Goal: Find contact information: Find contact information

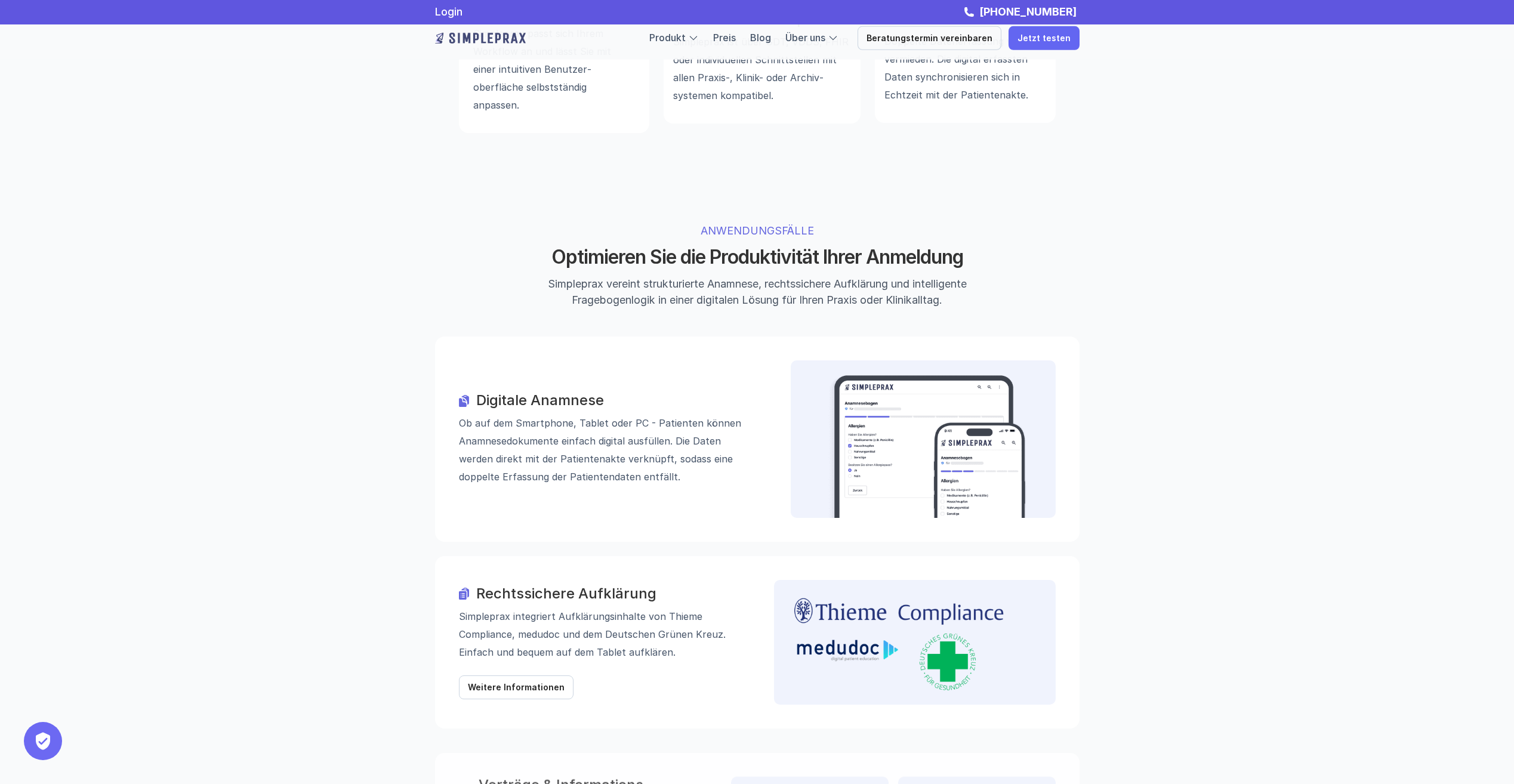
scroll to position [776, 0]
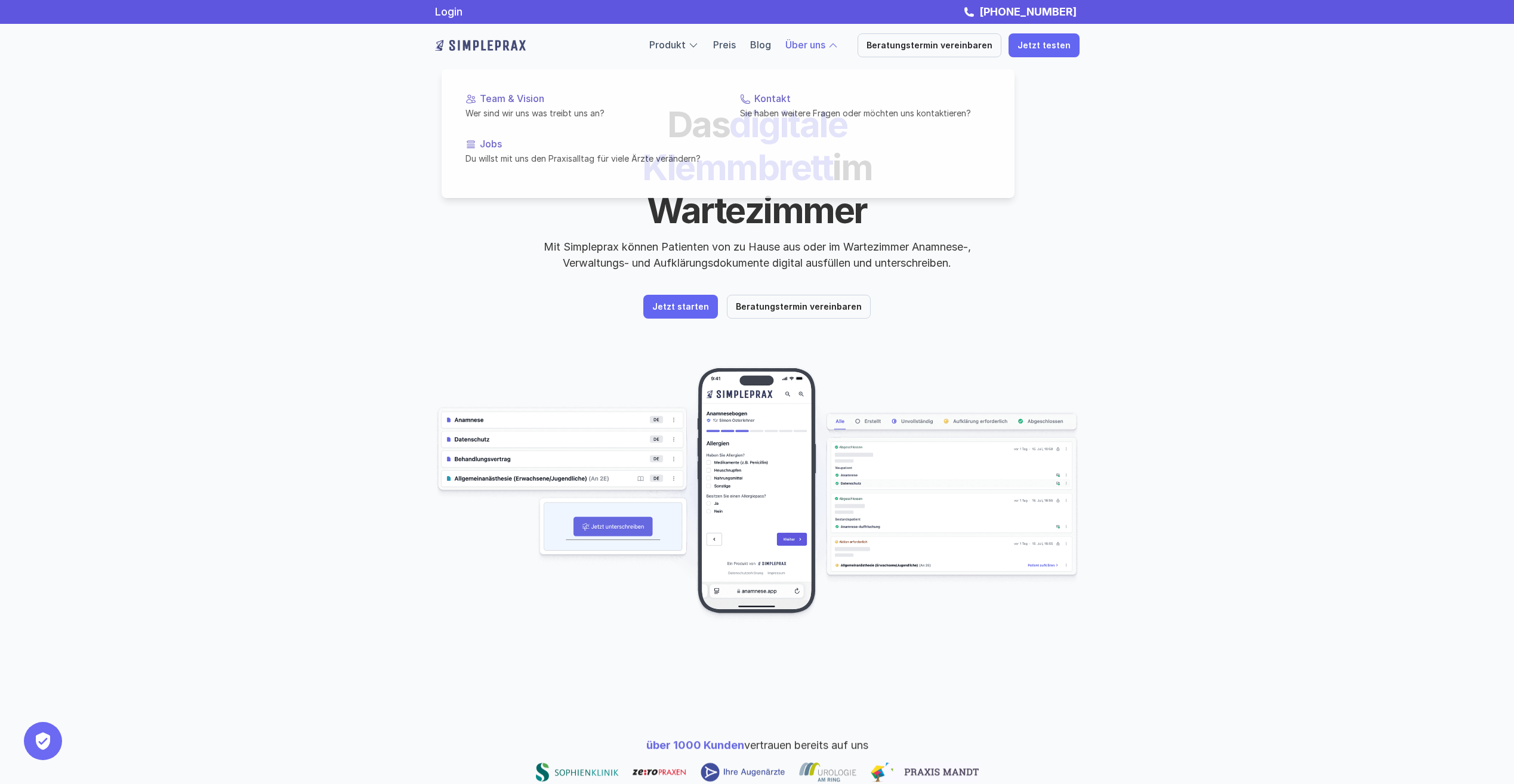
click at [845, 53] on div at bounding box center [728, 117] width 573 height 160
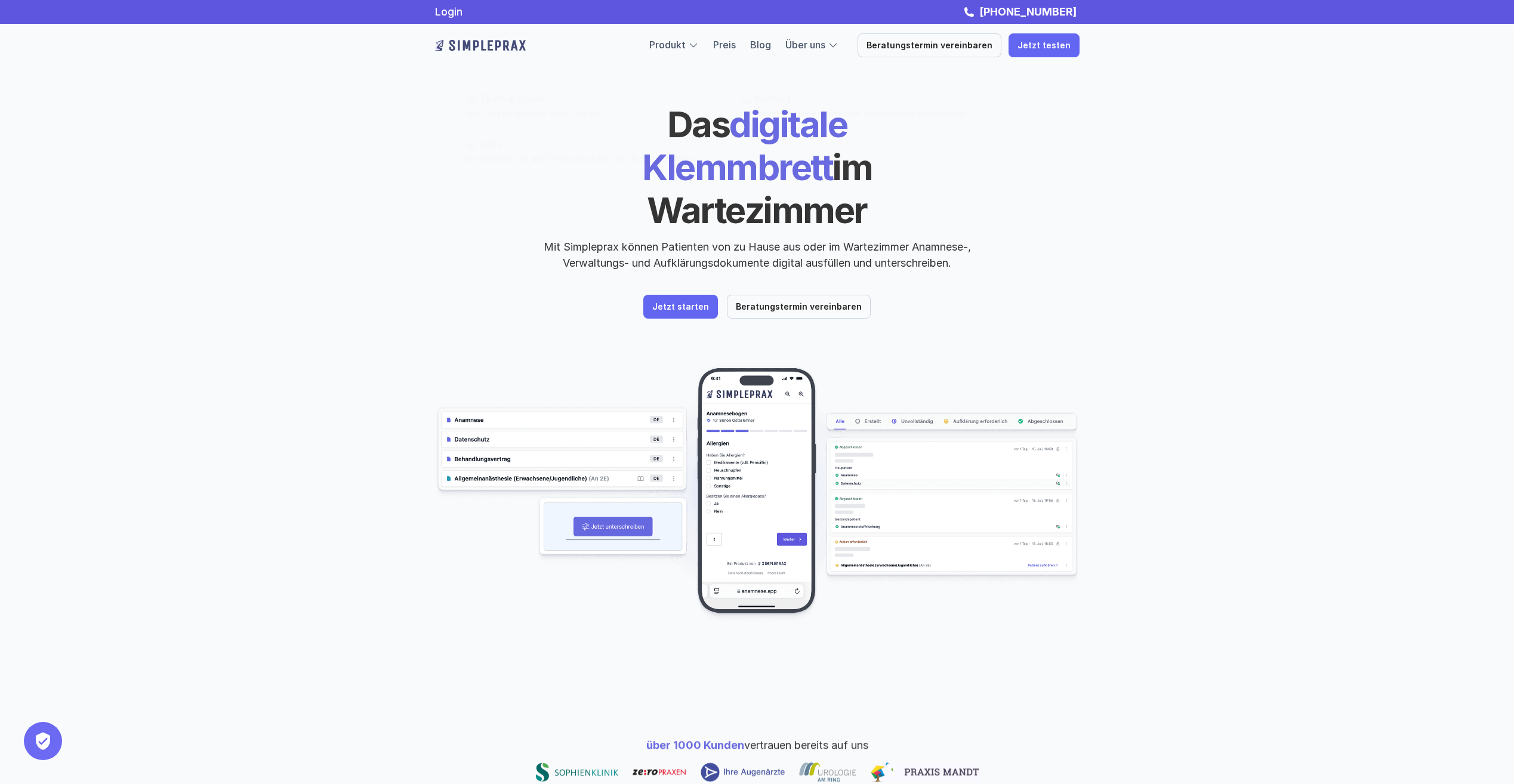
click at [812, 35] on div "Produkt Preis Blog Über uns Beratungstermin vereinbaren Jetzt testen" at bounding box center [864, 45] width 430 height 24
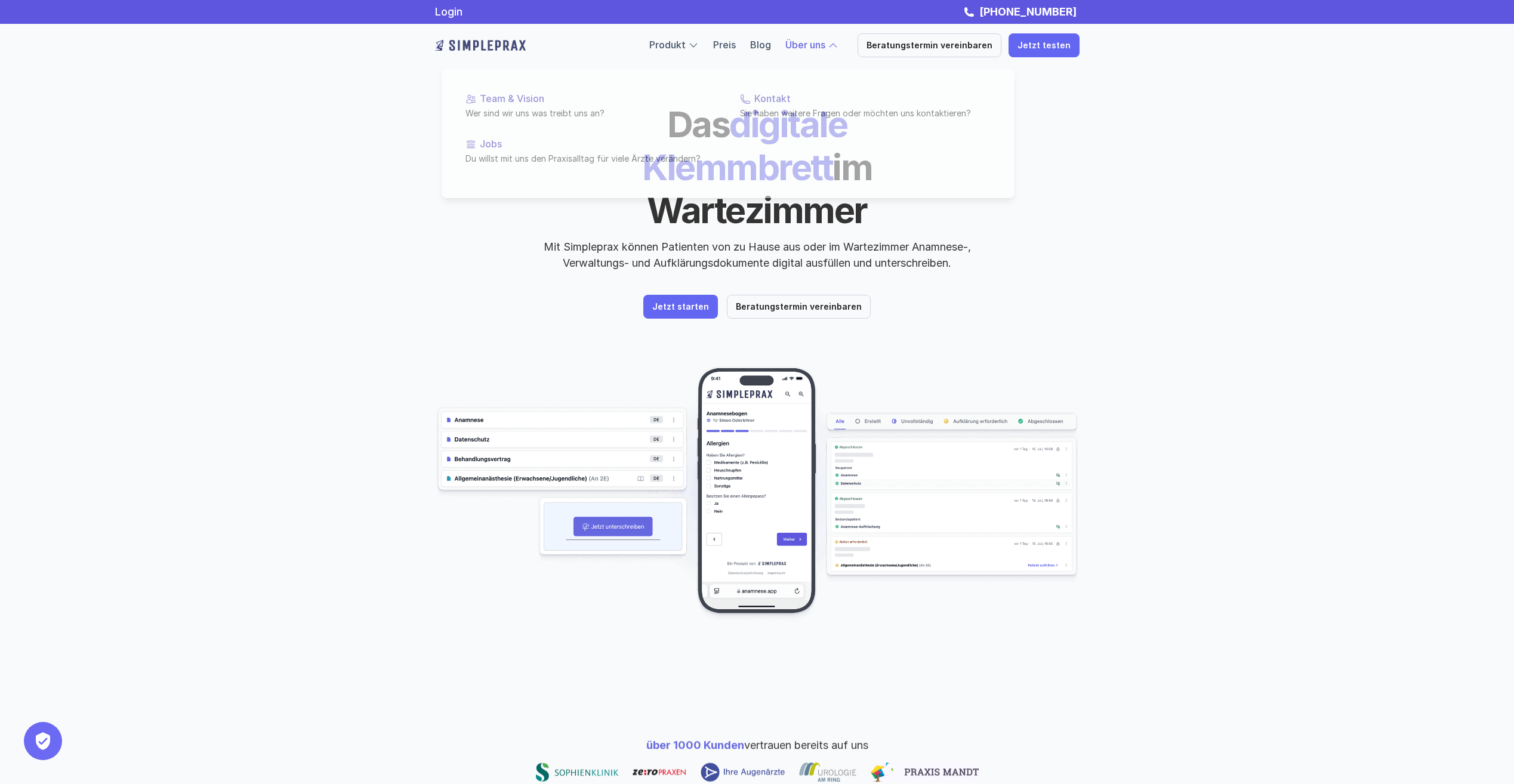
click at [814, 51] on div at bounding box center [728, 117] width 573 height 160
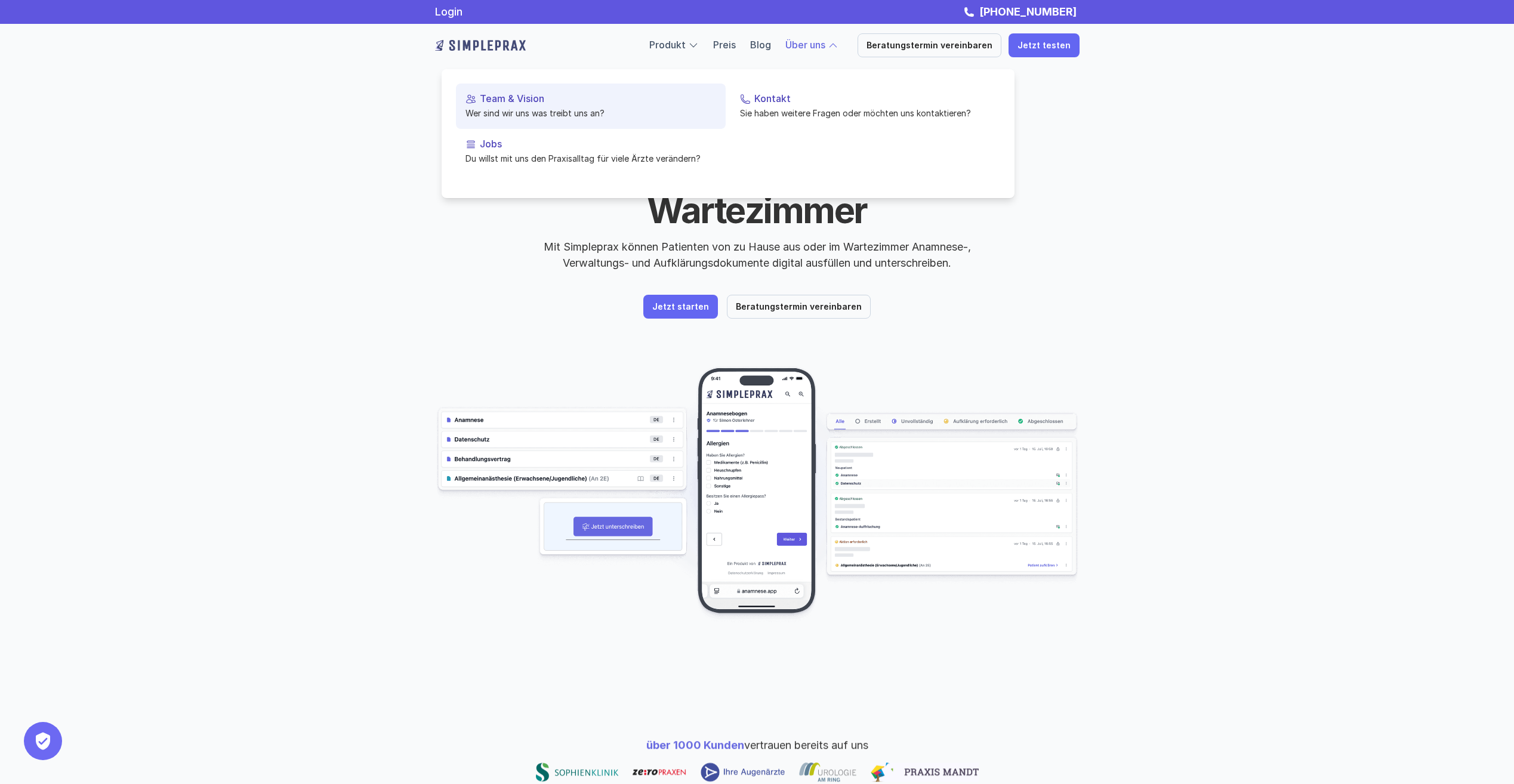
click at [513, 119] on p "Wer sind wir uns was treibt uns an?" at bounding box center [591, 113] width 251 height 12
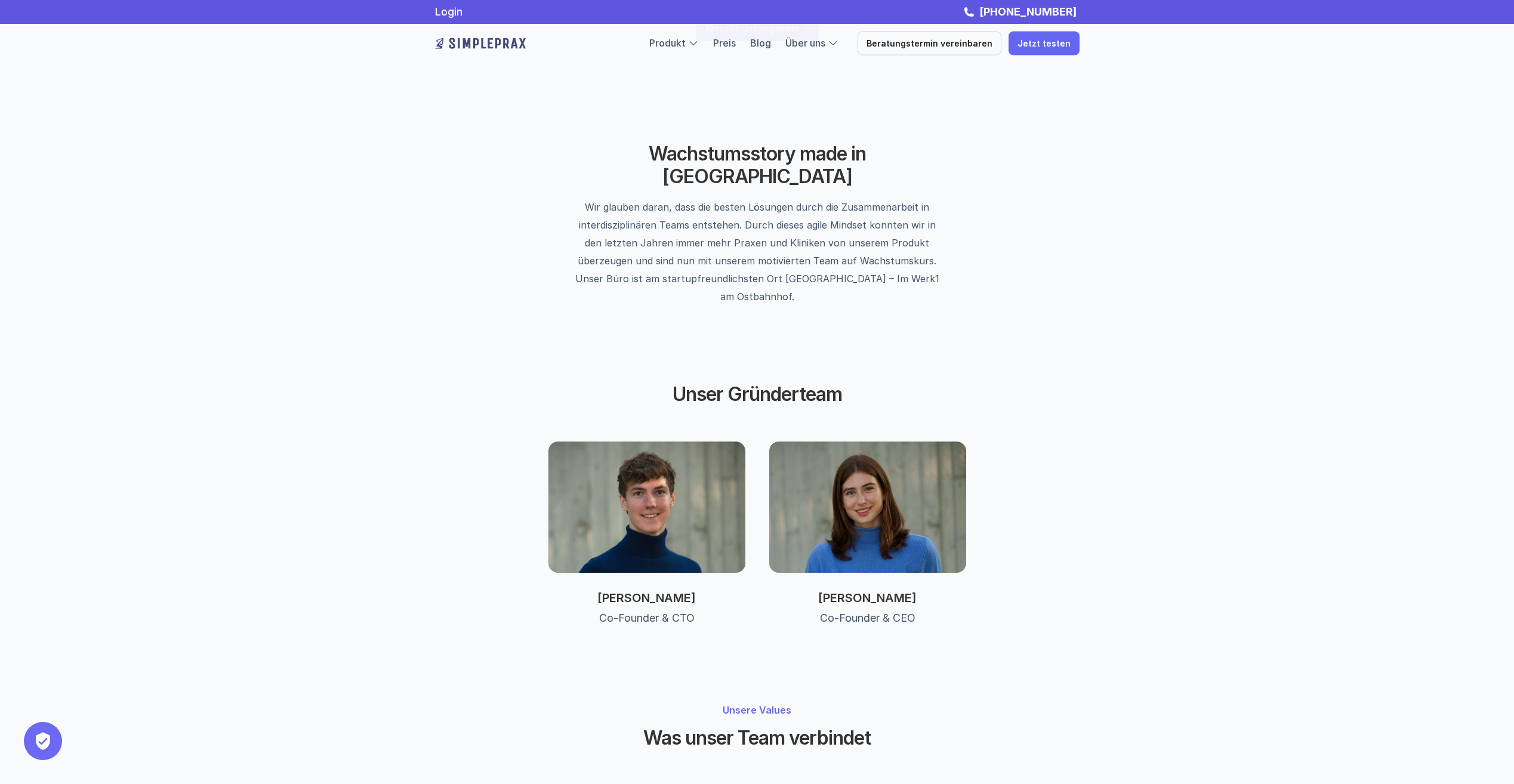
scroll to position [245, 0]
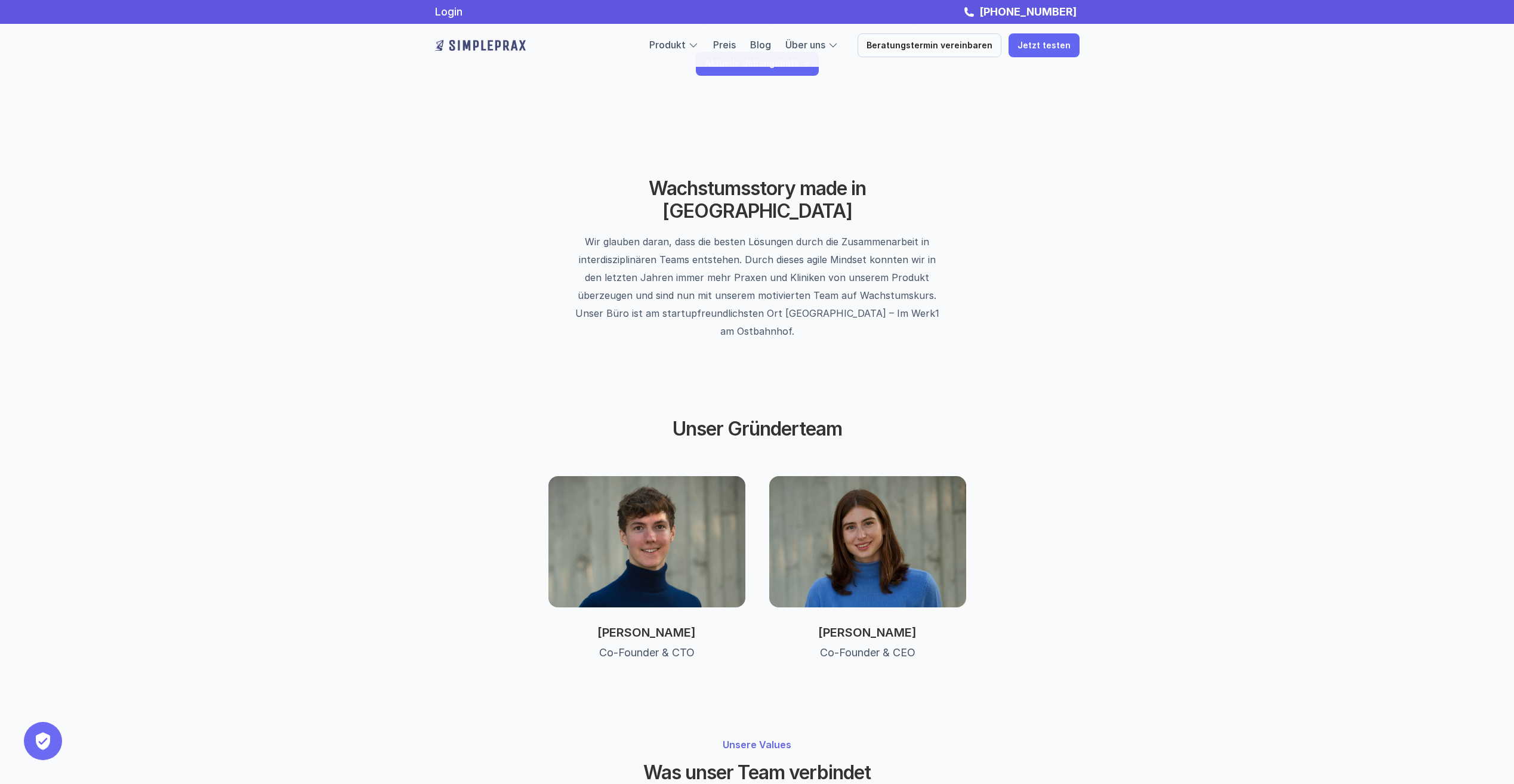
click at [655, 517] on img at bounding box center [647, 542] width 197 height 131
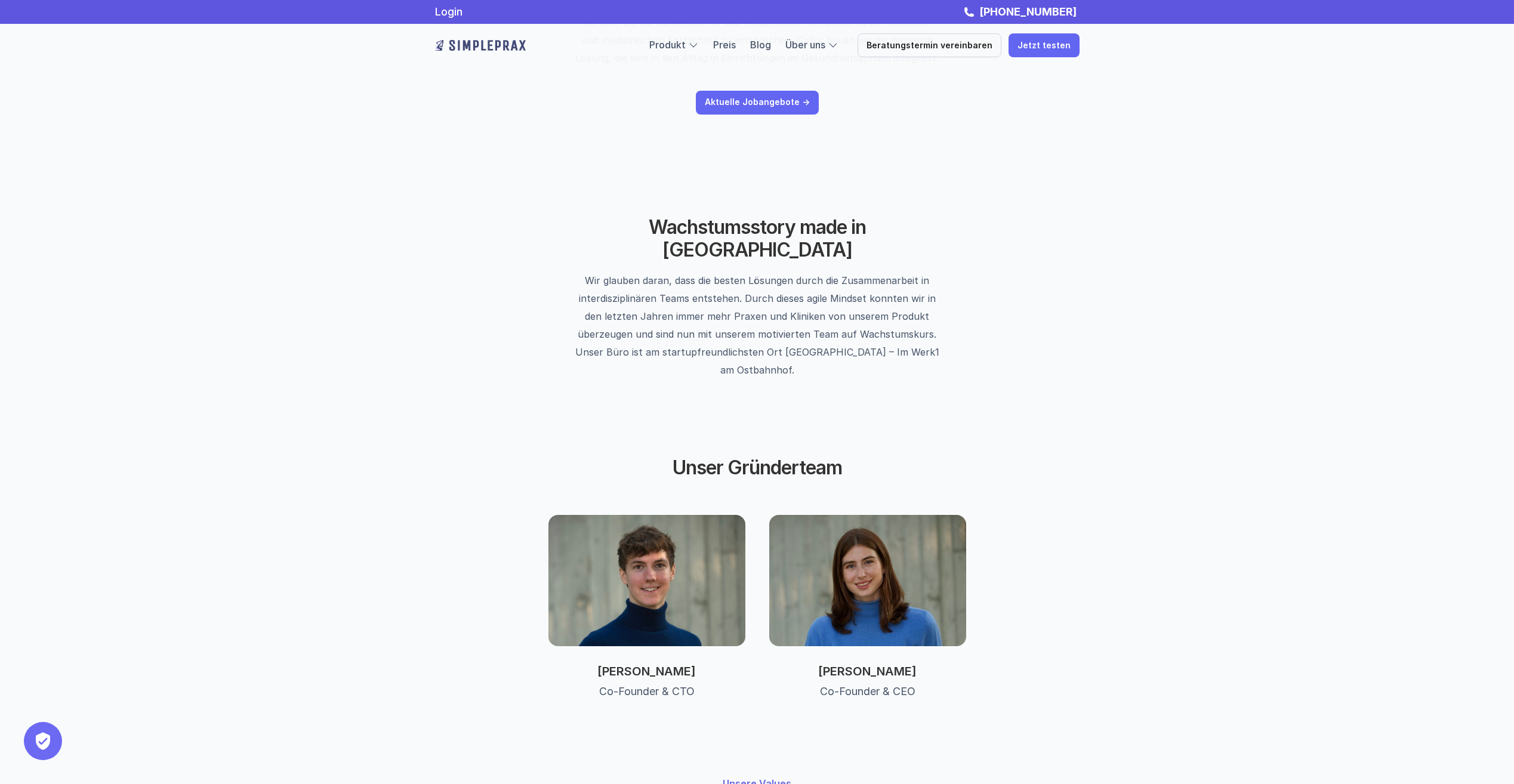
scroll to position [185, 0]
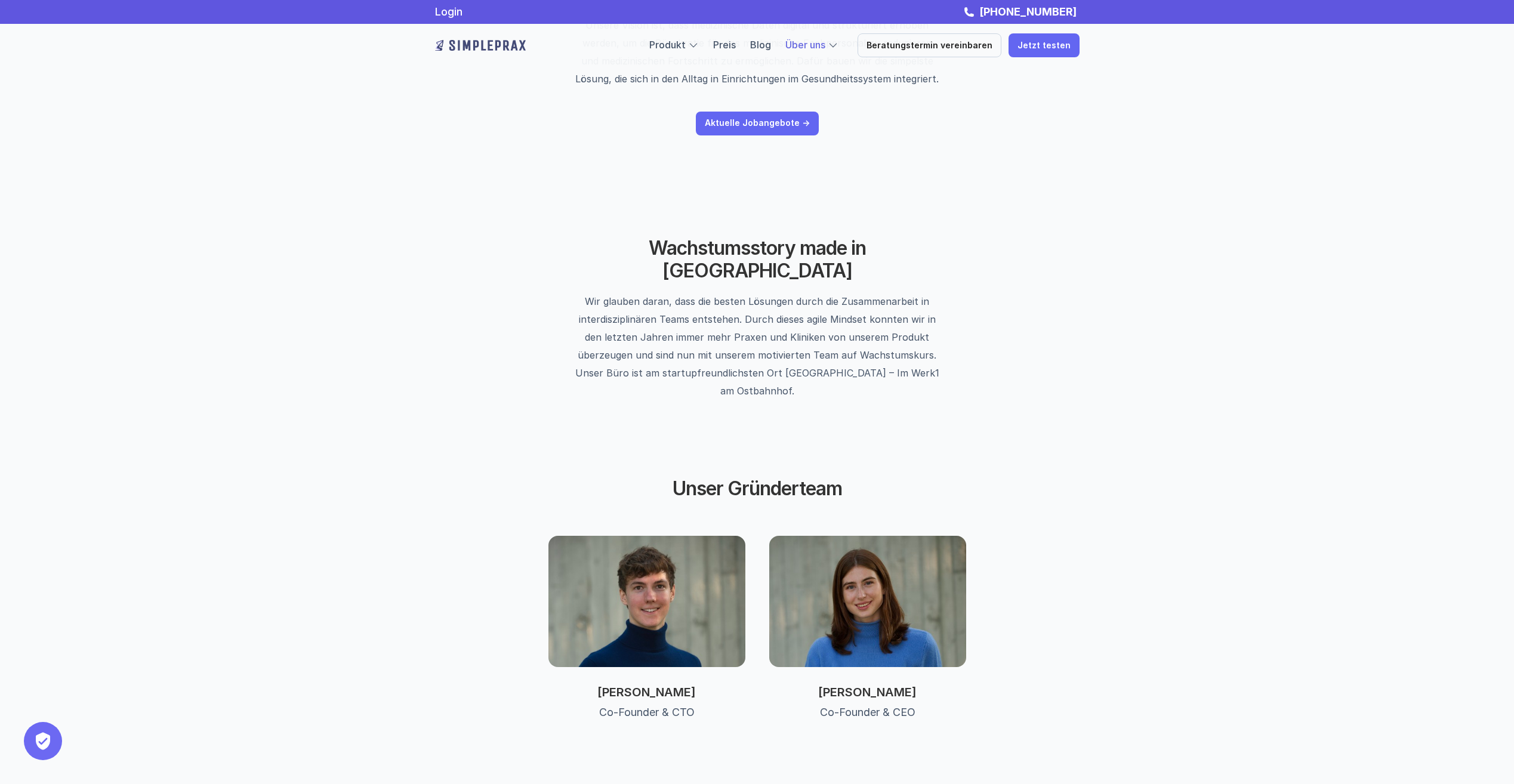
click at [808, 41] on link "Über uns" at bounding box center [805, 45] width 40 height 12
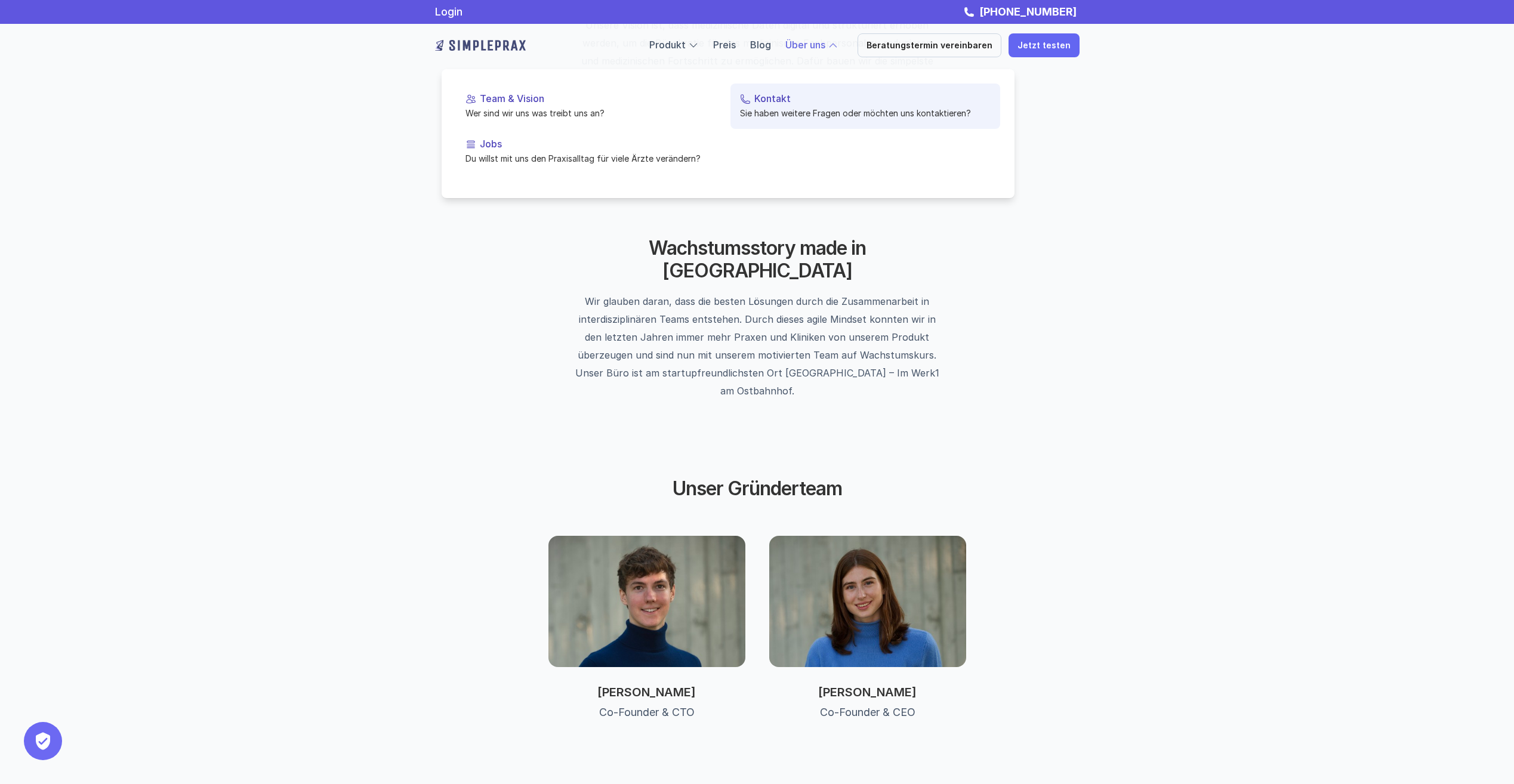
click at [778, 98] on p "Kontakt" at bounding box center [872, 99] width 237 height 12
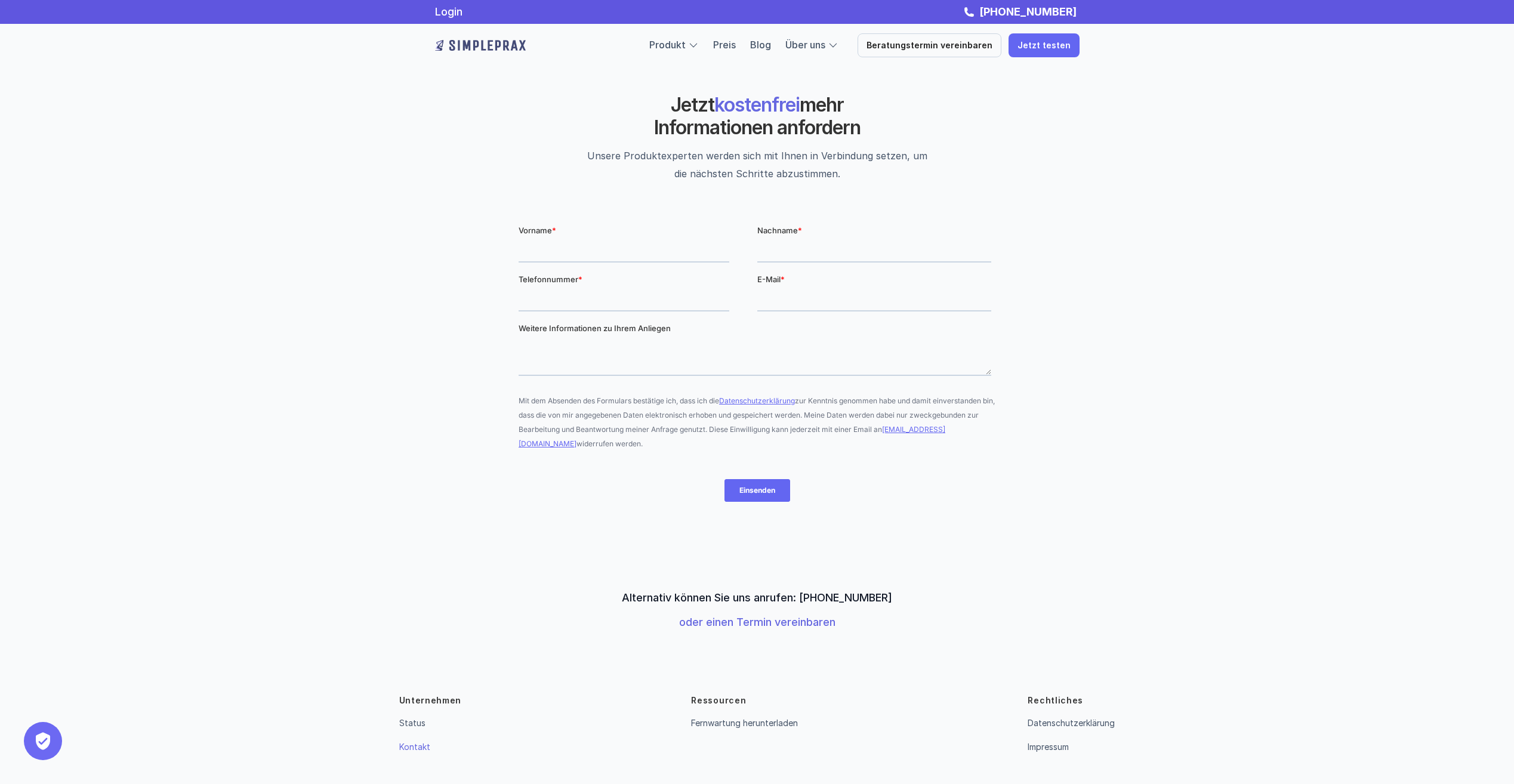
scroll to position [71, 0]
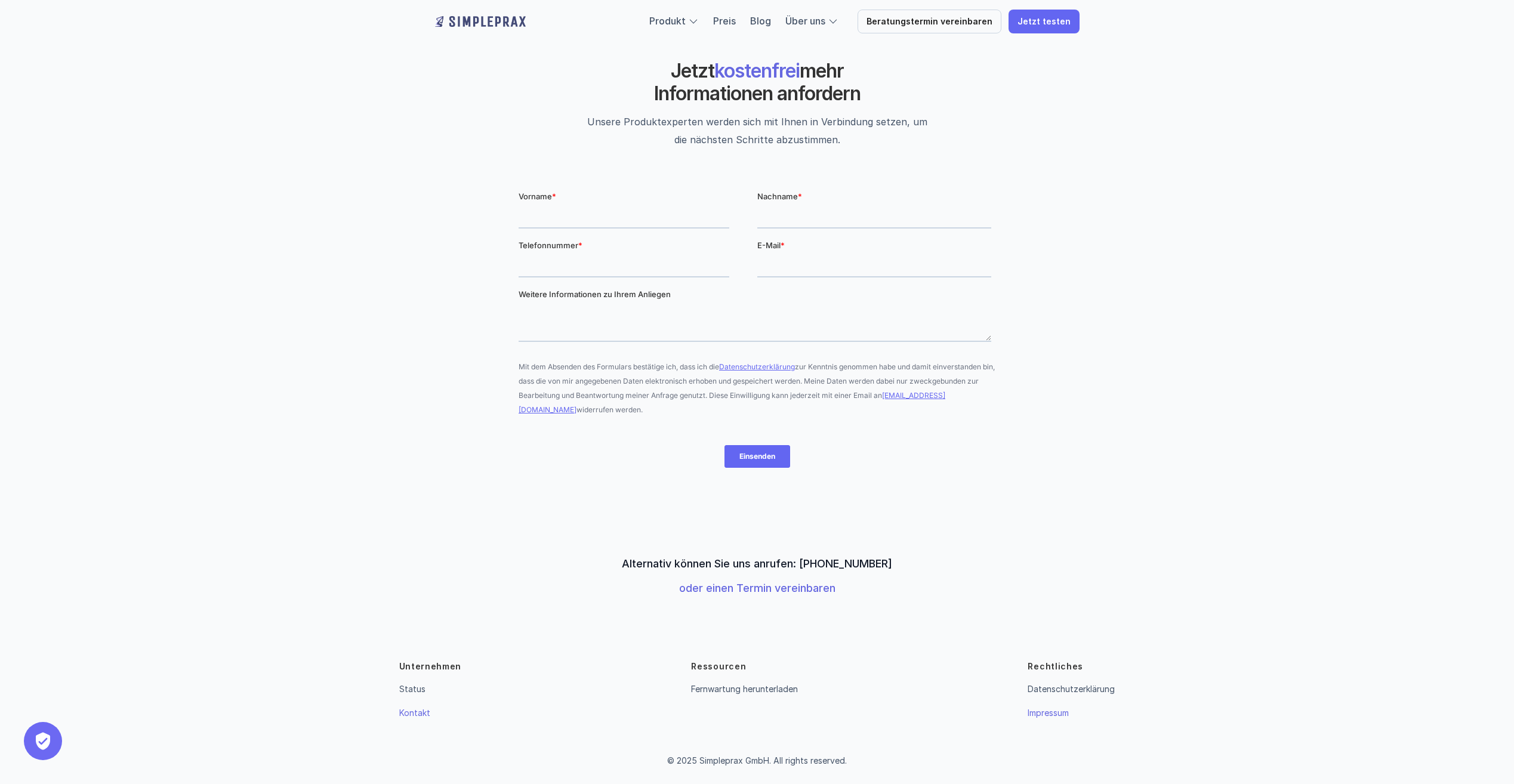
click at [1039, 709] on link "Impressum" at bounding box center [1048, 713] width 42 height 10
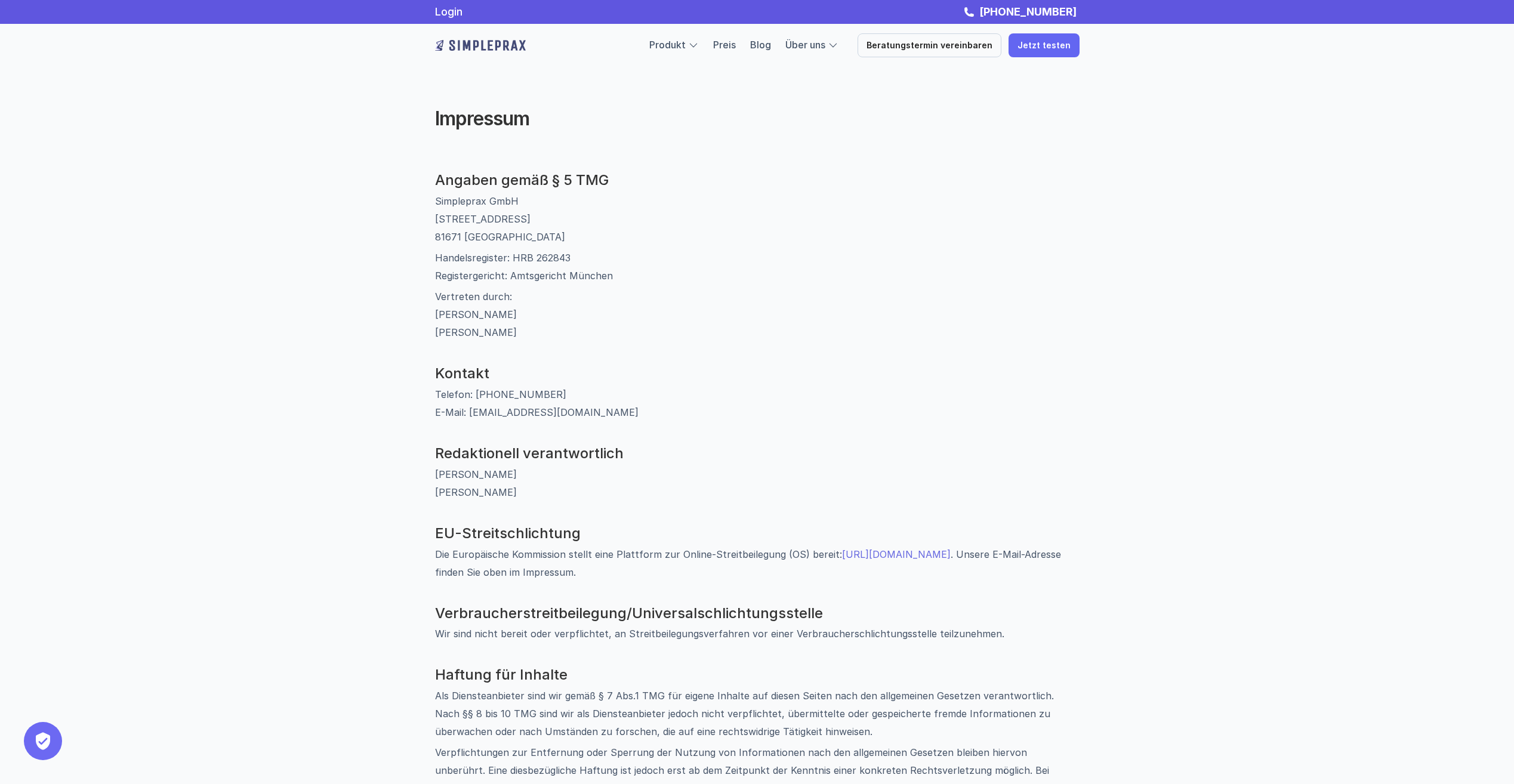
click at [659, 395] on p "Telefon: 089 54197698 E-Mail: info@simpleprax.de" at bounding box center [757, 402] width 644 height 36
click at [569, 408] on p "Telefon: 089 54197698 E-Mail: info@simpleprax.de" at bounding box center [757, 402] width 644 height 36
drag, startPoint x: 521, startPoint y: 197, endPoint x: 419, endPoint y: 193, distance: 102.1
click at [419, 193] on div "Angaben gemäß § 5 TMG Simpleprax GmbH Am Kartoffelgarten 14 81671 München Hande…" at bounding box center [757, 647] width 716 height 952
copy p "Simpleprax GmbH"
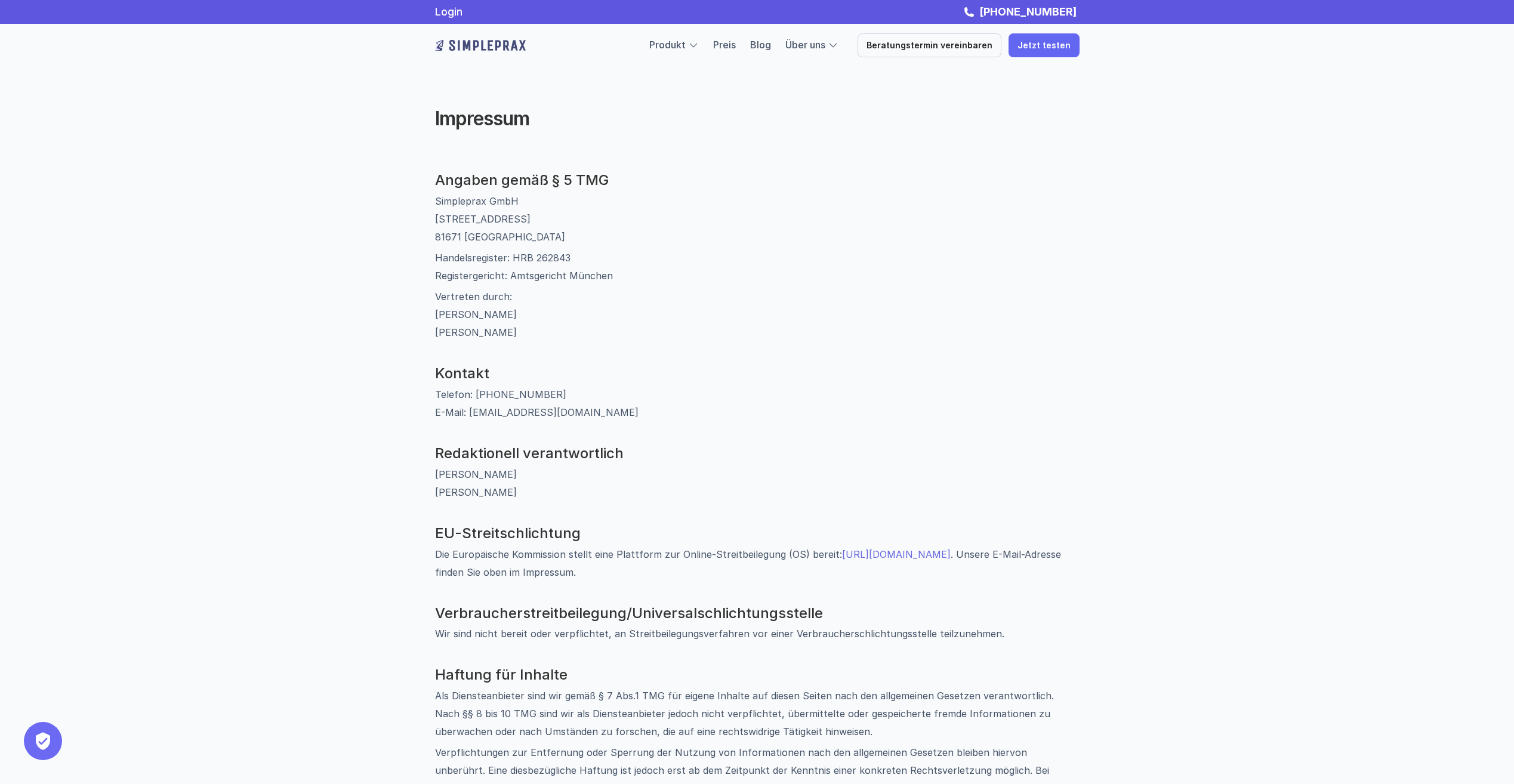
click at [755, 291] on p "Vertreten durch: Simon Osterlehner Antonia Saleh" at bounding box center [757, 314] width 644 height 54
drag, startPoint x: 504, startPoint y: 241, endPoint x: 422, endPoint y: 222, distance: 84.2
click at [422, 222] on div "Angaben gemäß § 5 TMG Simpleprax GmbH Am Kartoffelgarten 14 81671 München Hande…" at bounding box center [757, 647] width 716 height 952
copy p "Am Kartoffelgarten 14 81671 München"
click at [684, 216] on p "Simpleprax GmbH Am Kartoffelgarten 14 81671 München" at bounding box center [757, 218] width 644 height 54
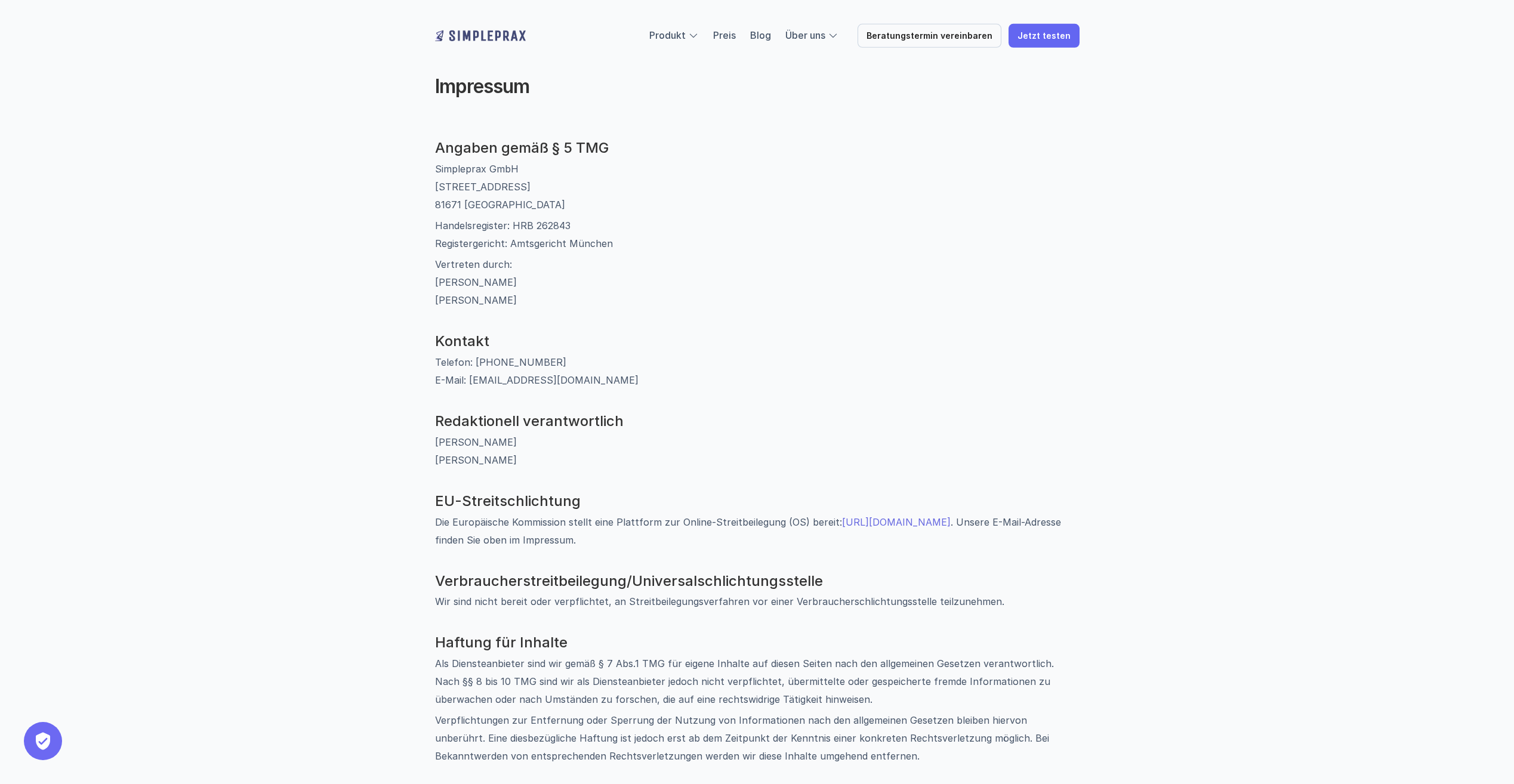
scroll to position [60, 0]
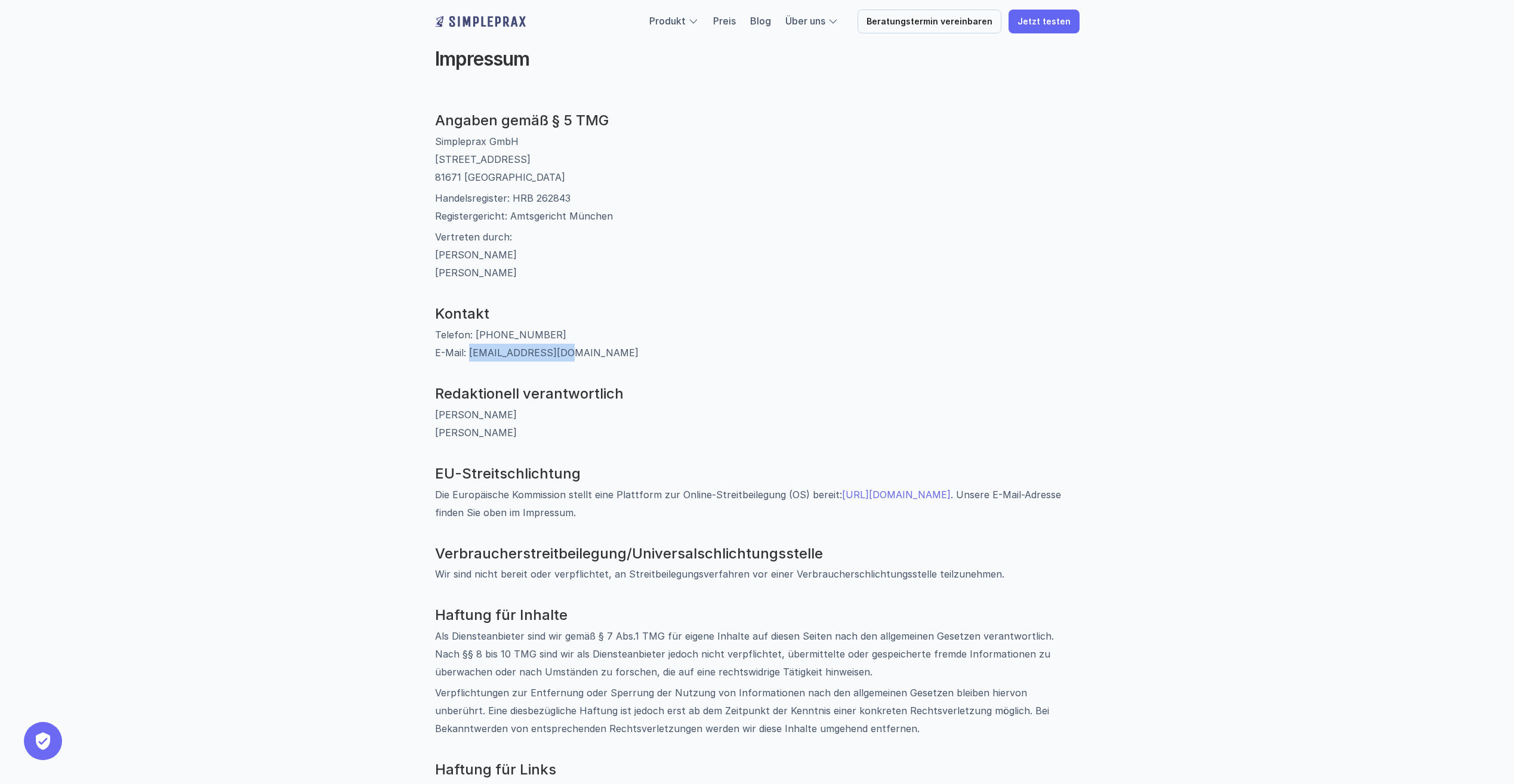
drag, startPoint x: 540, startPoint y: 355, endPoint x: 468, endPoint y: 360, distance: 72.2
click at [468, 360] on p "Telefon: 089 54197698 E-Mail: info@simpleprax.de" at bounding box center [757, 343] width 644 height 36
copy p "info@simpleprax.de"
click at [784, 393] on h3 "Redaktionell verantwortlich" at bounding box center [757, 393] width 644 height 17
drag, startPoint x: 515, startPoint y: 334, endPoint x: 481, endPoint y: 337, distance: 34.1
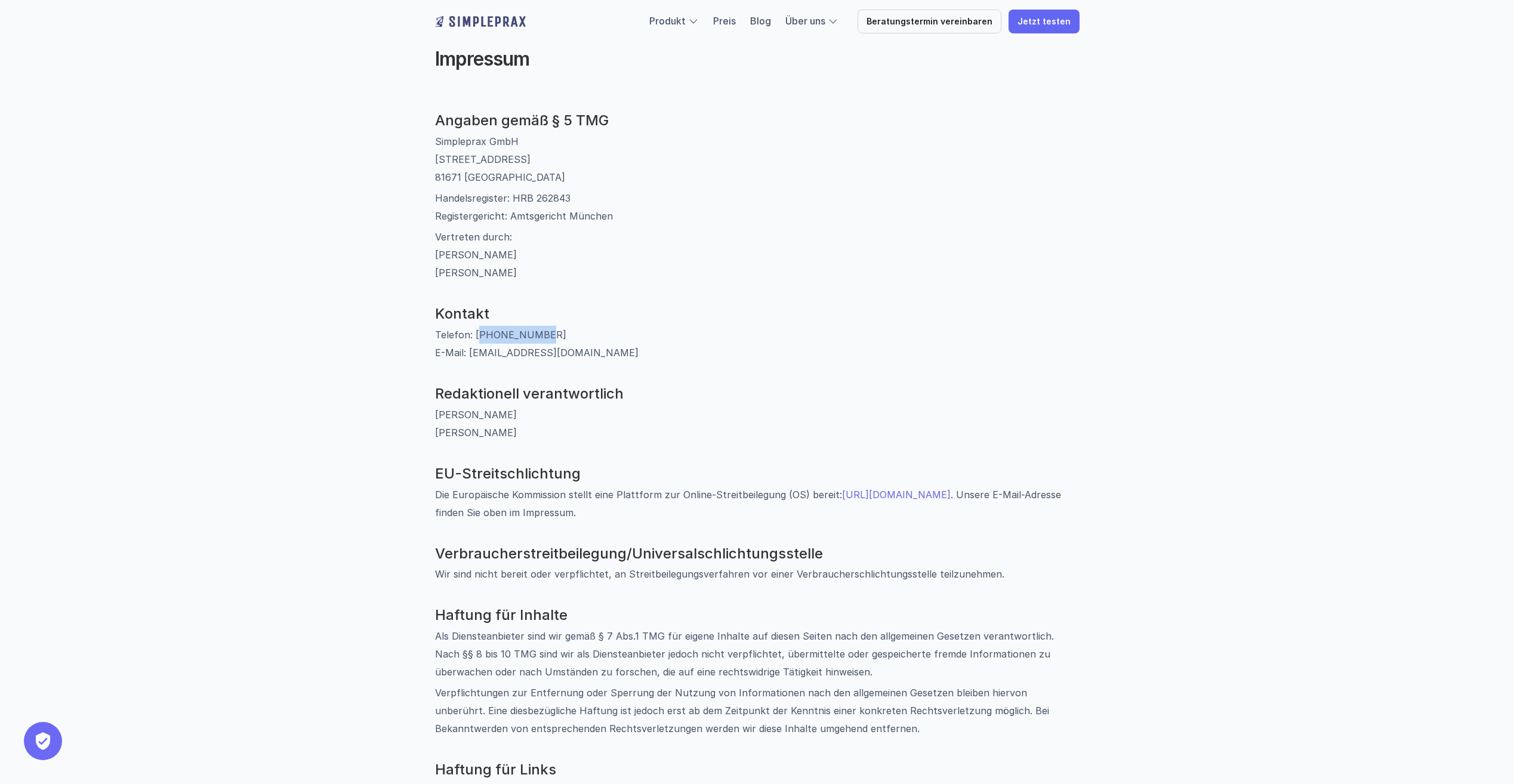
click at [481, 337] on p "Telefon: 089 54197698 E-Mail: info@simpleprax.de" at bounding box center [757, 343] width 644 height 36
copy p "89 54197698"
click at [789, 293] on div "Angaben gemäß § 5 TMG Simpleprax GmbH Am Kartoffelgarten 14 81671 München Hande…" at bounding box center [757, 587] width 644 height 952
drag, startPoint x: 568, startPoint y: 358, endPoint x: 466, endPoint y: 362, distance: 102.1
click at [466, 362] on div "Angaben gemäß § 5 TMG Simpleprax GmbH Am Kartoffelgarten 14 81671 München Hande…" at bounding box center [757, 587] width 644 height 952
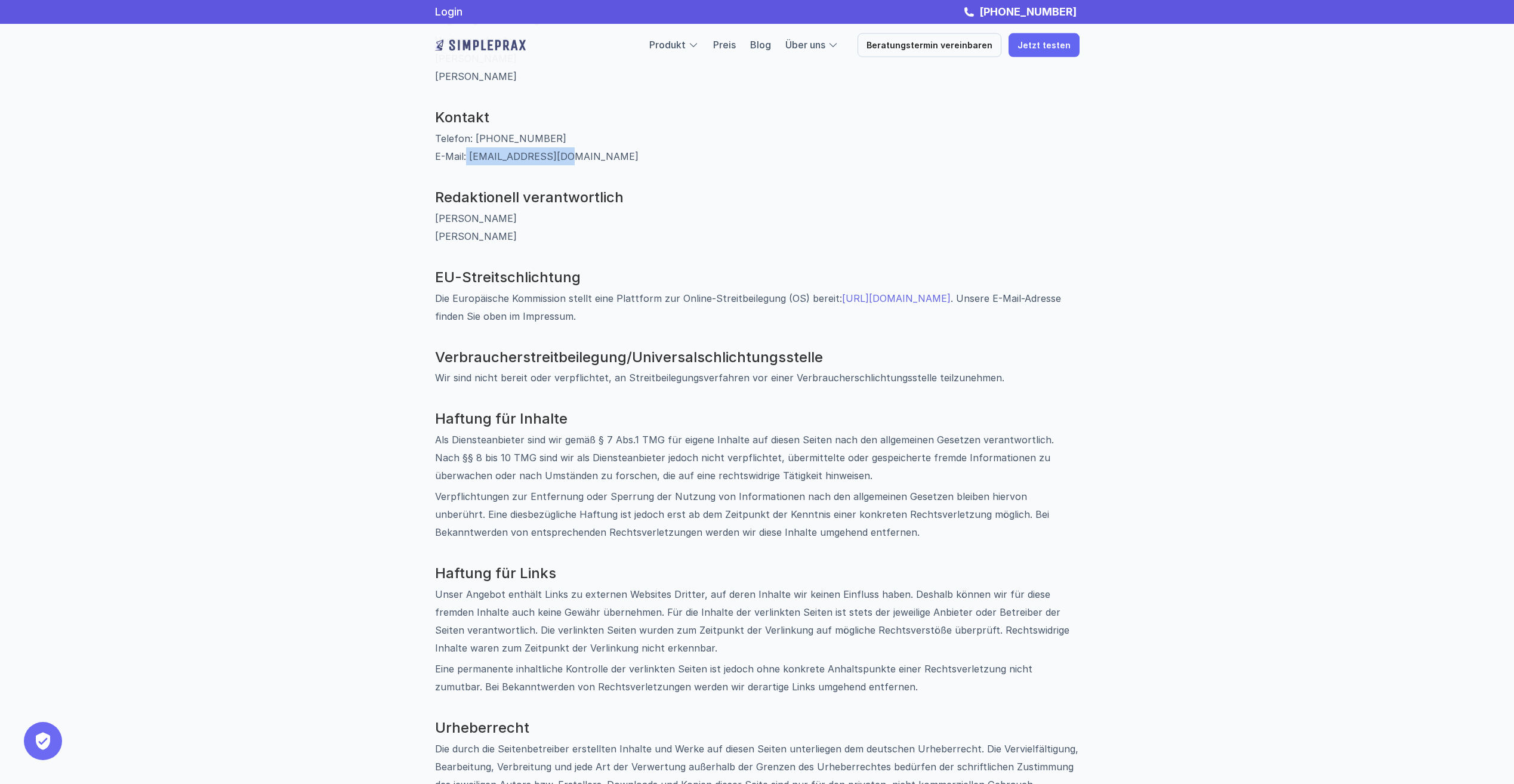
scroll to position [255, 0]
copy p "info@simpleprax.de"
